Goal: Information Seeking & Learning: Learn about a topic

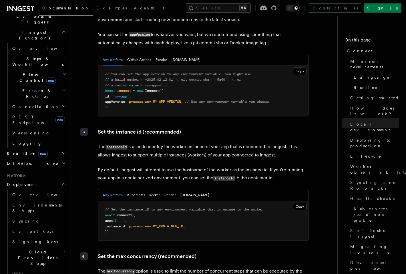
scroll to position [158, 0]
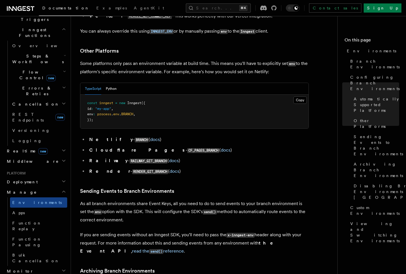
scroll to position [751, 0]
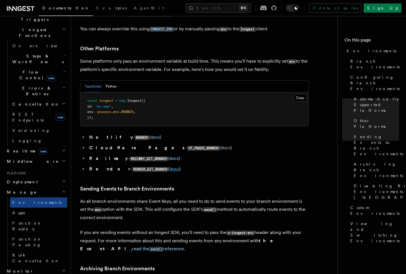
click at [169, 166] on link "docs" at bounding box center [174, 168] width 10 height 5
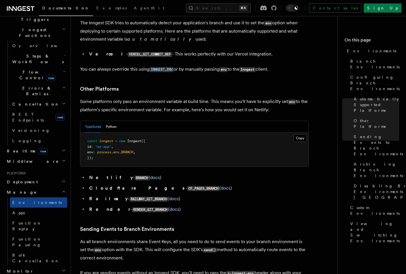
scroll to position [591, 0]
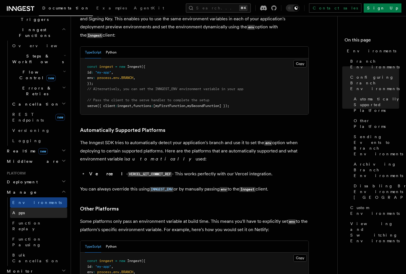
click at [33, 207] on link "Apps" at bounding box center [38, 212] width 57 height 10
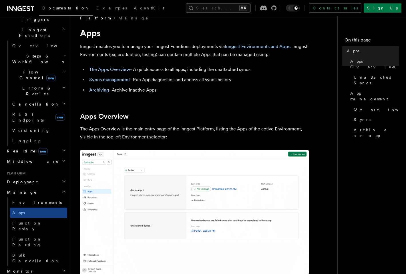
scroll to position [93, 0]
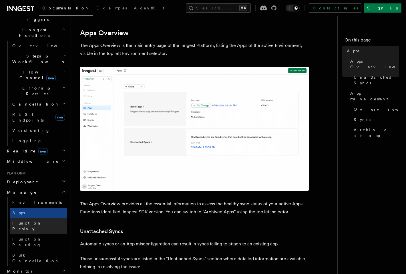
click at [31, 220] on span "Function Replay" at bounding box center [39, 225] width 55 height 11
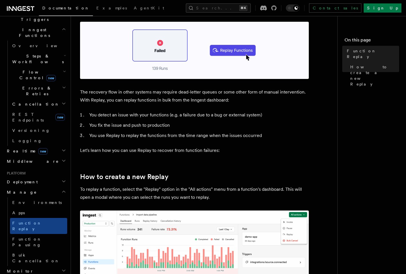
scroll to position [74, 0]
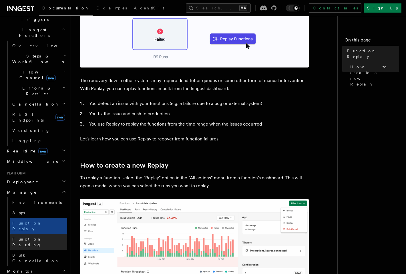
click at [39, 234] on link "Function Pausing" at bounding box center [38, 242] width 57 height 16
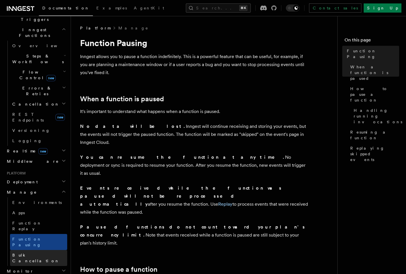
click at [36, 250] on link "Bulk Cancellation" at bounding box center [38, 258] width 57 height 16
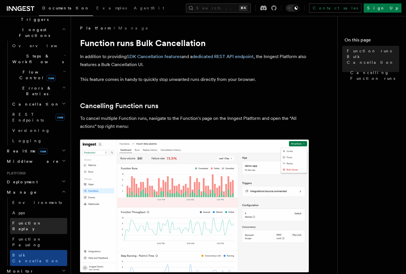
click at [30, 221] on span "Function Replay" at bounding box center [26, 226] width 29 height 10
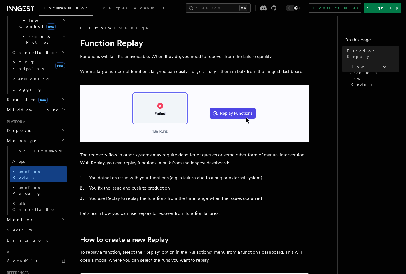
scroll to position [213, 0]
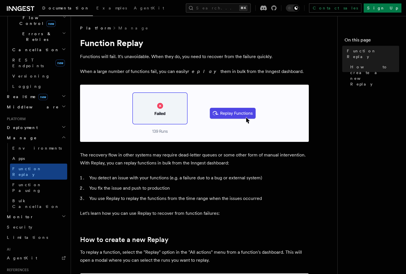
click at [29, 211] on h2 "Monitor" at bounding box center [36, 216] width 63 height 10
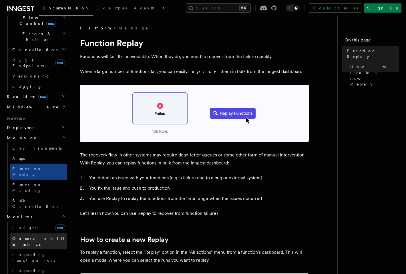
click at [29, 236] on span "Observability & metrics" at bounding box center [41, 241] width 59 height 10
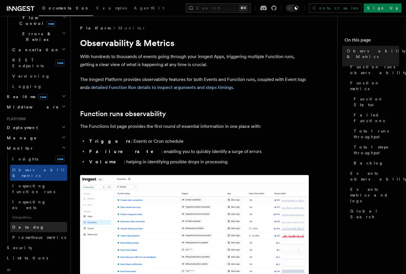
click at [28, 222] on link "Datadog" at bounding box center [38, 227] width 57 height 10
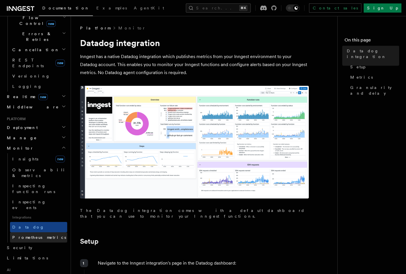
click at [31, 232] on link "Prometheus metrics" at bounding box center [38, 237] width 57 height 10
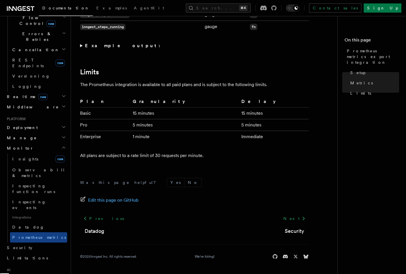
scroll to position [471, 0]
click at [32, 242] on link "Security" at bounding box center [36, 247] width 63 height 10
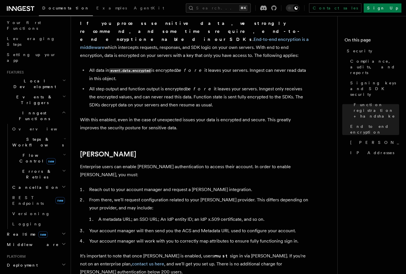
scroll to position [3, 0]
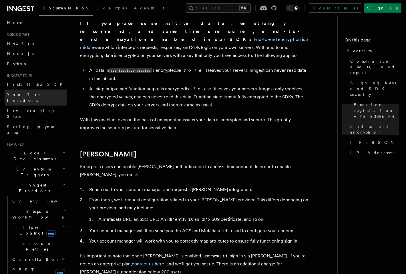
click at [32, 94] on span "Your first Functions" at bounding box center [24, 97] width 34 height 10
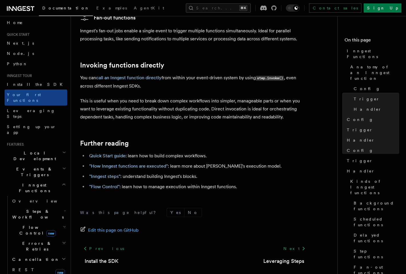
scroll to position [1128, 0]
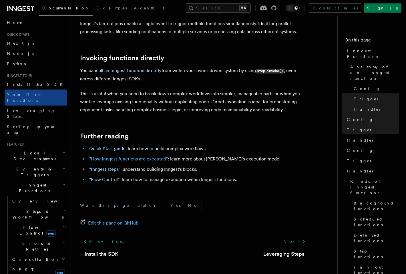
click at [139, 156] on link ""How Inngest functions are executed"" at bounding box center [128, 158] width 79 height 5
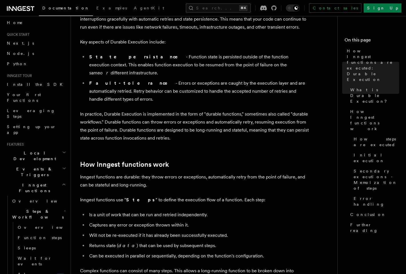
scroll to position [240, 0]
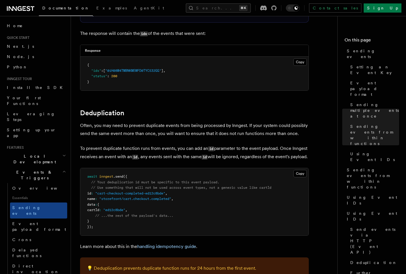
scroll to position [1304, 0]
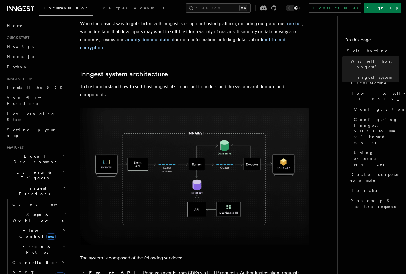
scroll to position [236, 0]
